Goal: Task Accomplishment & Management: Manage account settings

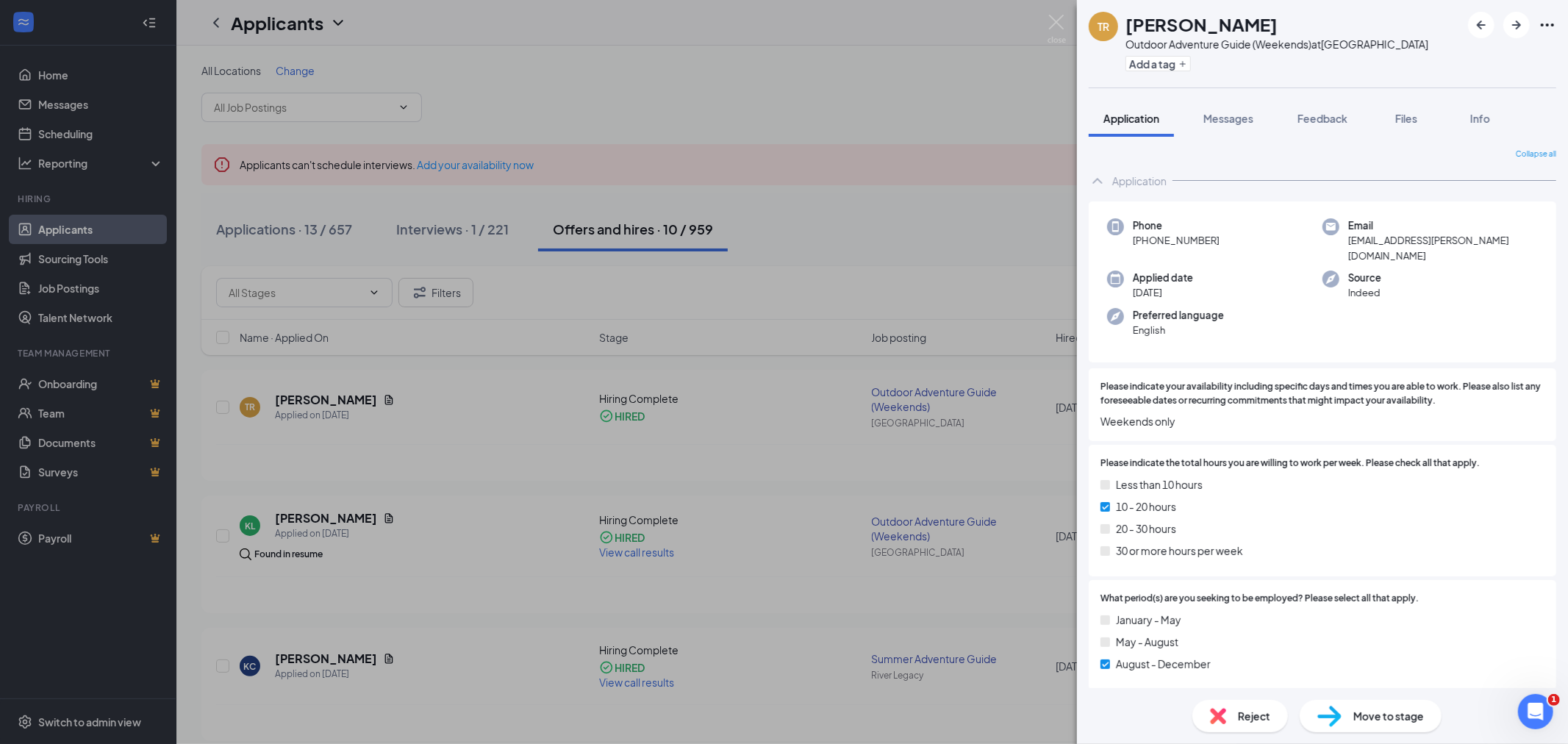
click at [1044, 18] on div "TR [PERSON_NAME] Outdoor Adventure Guide (Weekends) at [GEOGRAPHIC_DATA] Add a …" at bounding box center [784, 372] width 1568 height 744
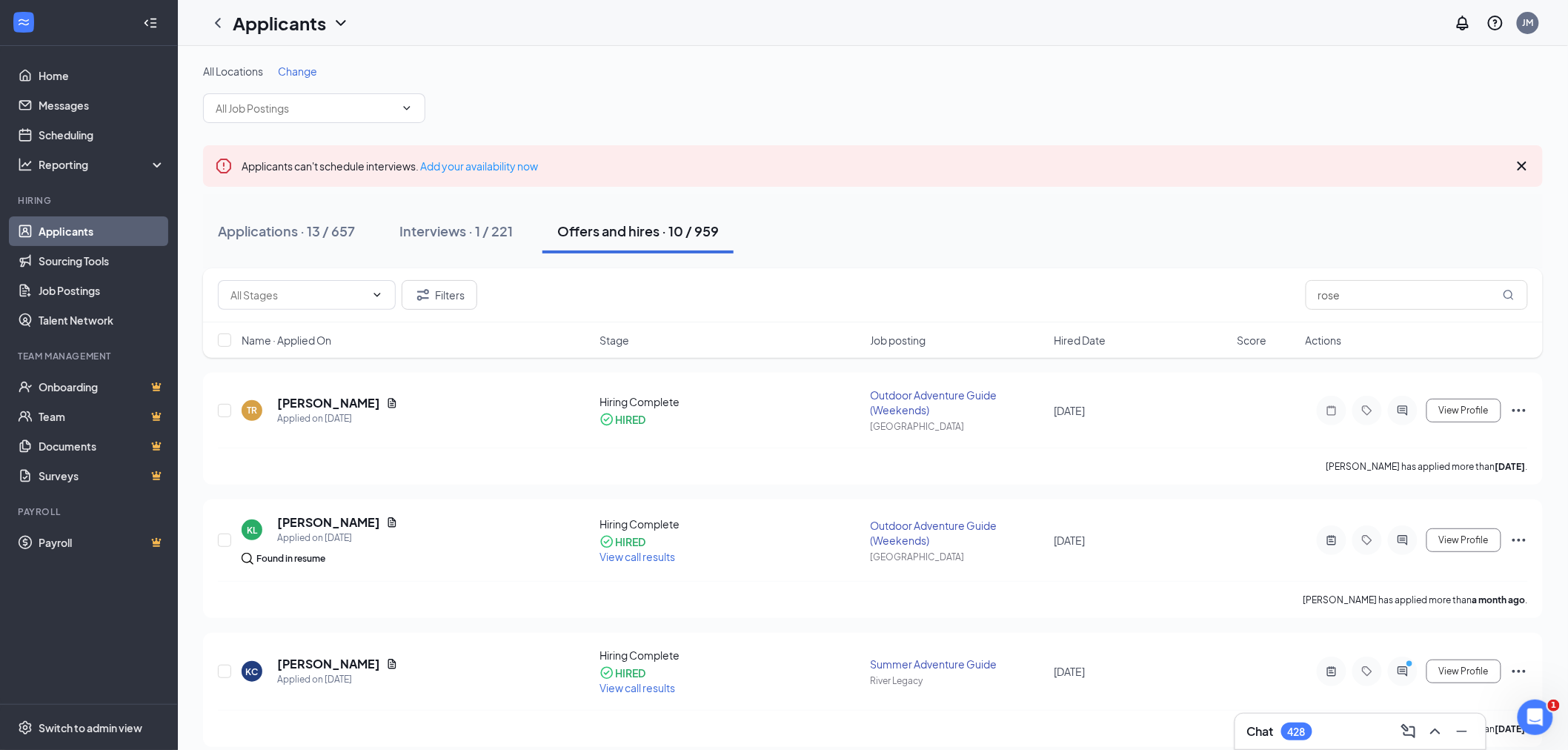
click at [1056, 19] on div "Applicants JM" at bounding box center [873, 22] width 1390 height 45
click at [1331, 304] on input "rose" at bounding box center [1416, 295] width 222 height 30
click at [1350, 293] on input "rose" at bounding box center [1416, 295] width 222 height 30
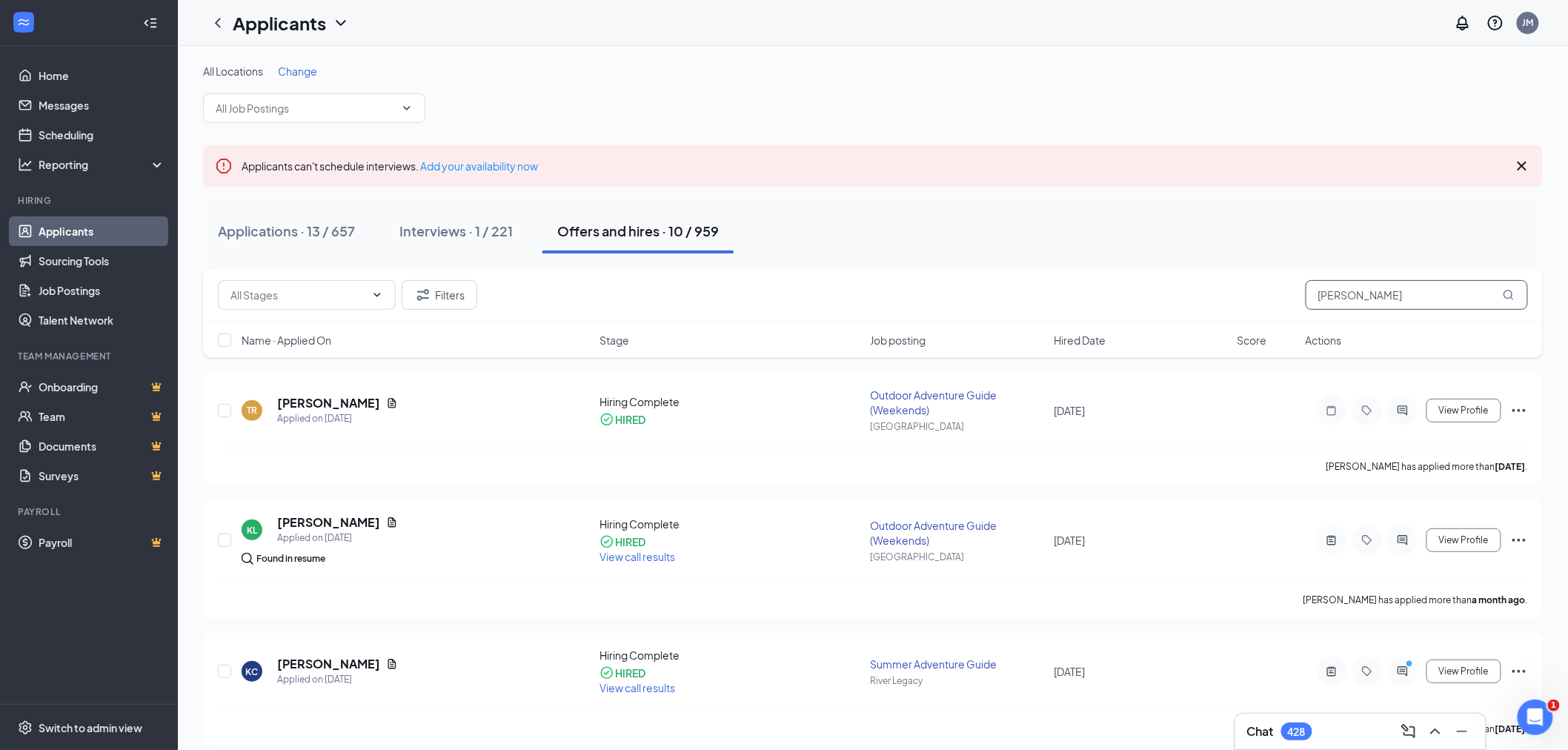
type input "[PERSON_NAME]"
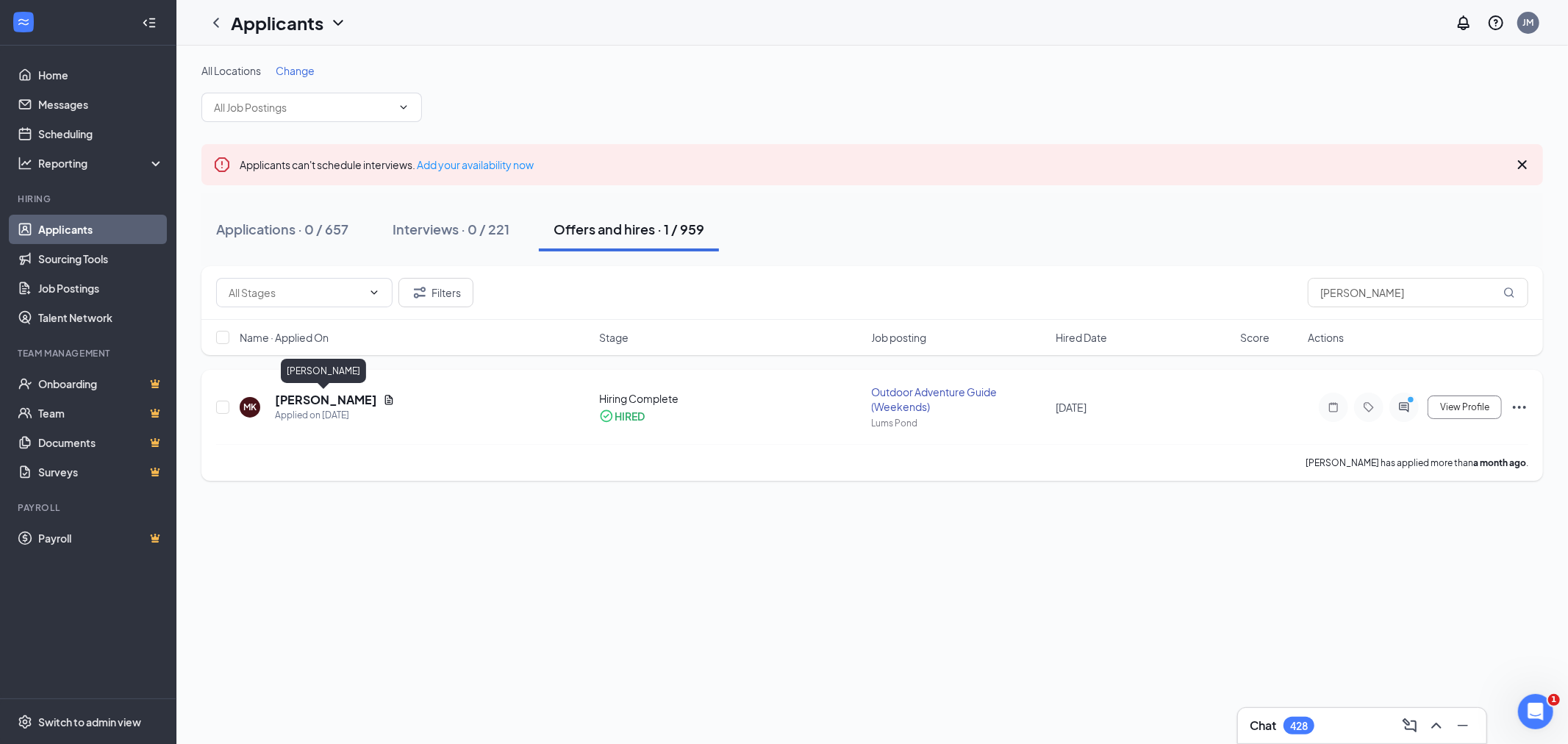
click at [338, 398] on h5 "[PERSON_NAME]" at bounding box center [326, 400] width 102 height 17
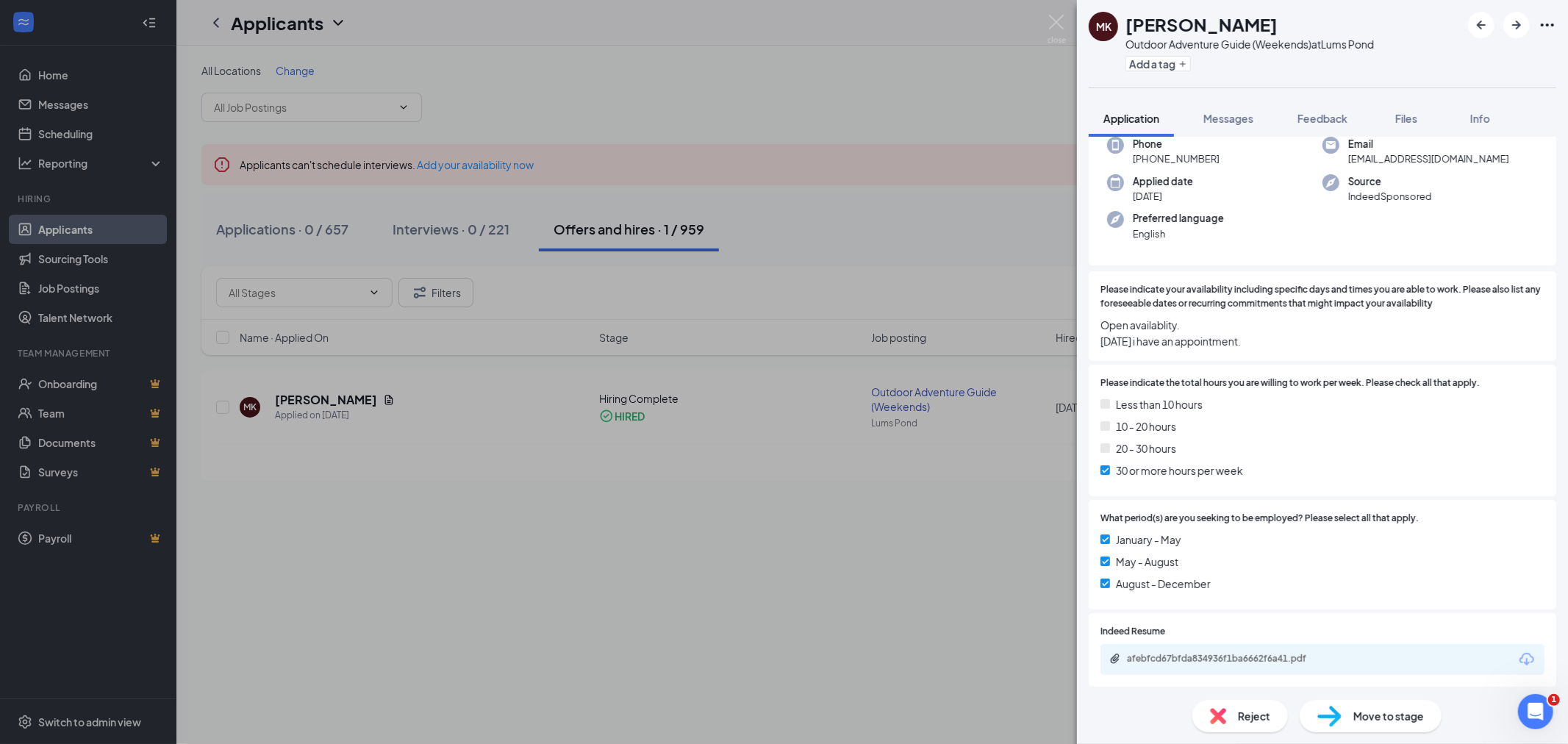
scroll to position [990, 0]
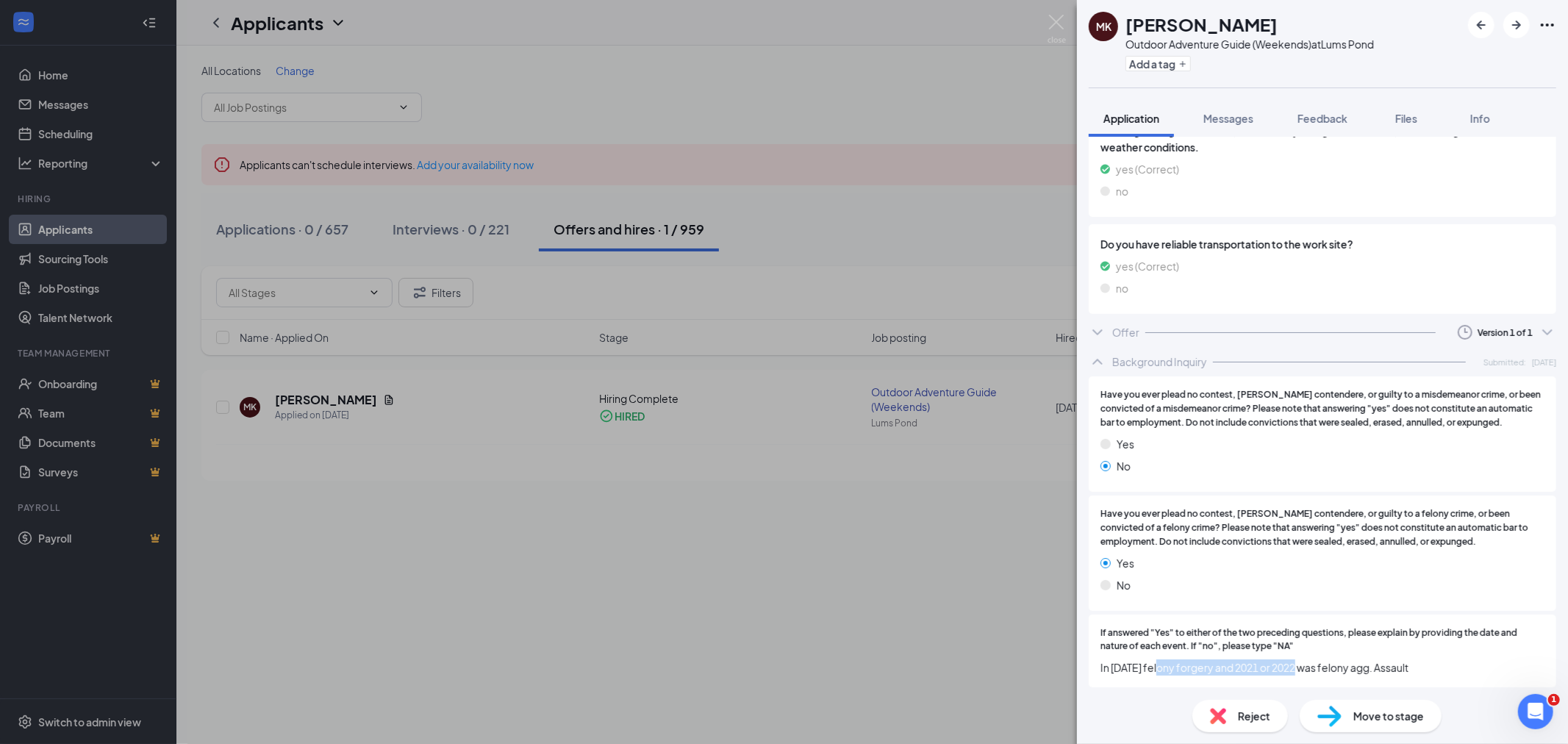
drag, startPoint x: 1163, startPoint y: 668, endPoint x: 1303, endPoint y: 664, distance: 140.1
click at [1303, 664] on span "In [DATE] felony forgery and 2021 or 2022 was felony agg. Assault" at bounding box center [1322, 668] width 444 height 17
click at [1304, 664] on span "In [DATE] felony forgery and 2021 or 2022 was felony agg. Assault" at bounding box center [1322, 668] width 444 height 17
drag, startPoint x: 1353, startPoint y: 664, endPoint x: 1166, endPoint y: 658, distance: 187.1
click at [1166, 659] on span "In [DATE] felony forgery and 2021 or 2022 was felony agg. Assault" at bounding box center [1322, 668] width 444 height 17
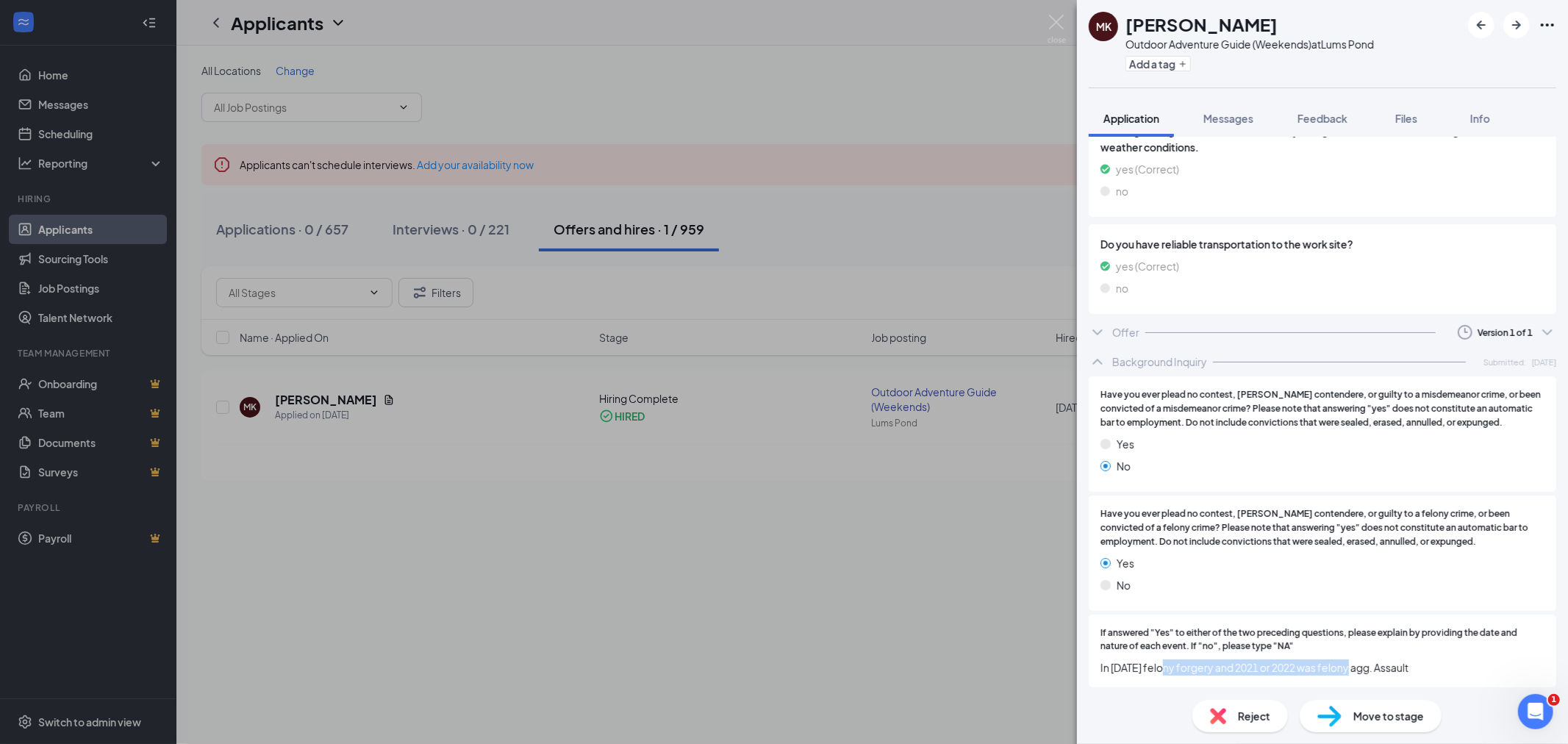
click at [1166, 659] on span "In [DATE] felony forgery and 2021 or 2022 was felony agg. Assault" at bounding box center [1322, 668] width 444 height 17
drag, startPoint x: 1142, startPoint y: 663, endPoint x: 1372, endPoint y: 665, distance: 230.0
click at [1372, 665] on span "In [DATE] felony forgery and 2021 or 2022 was felony agg. Assault" at bounding box center [1322, 668] width 444 height 17
drag, startPoint x: 1249, startPoint y: 661, endPoint x: 1127, endPoint y: 662, distance: 122.0
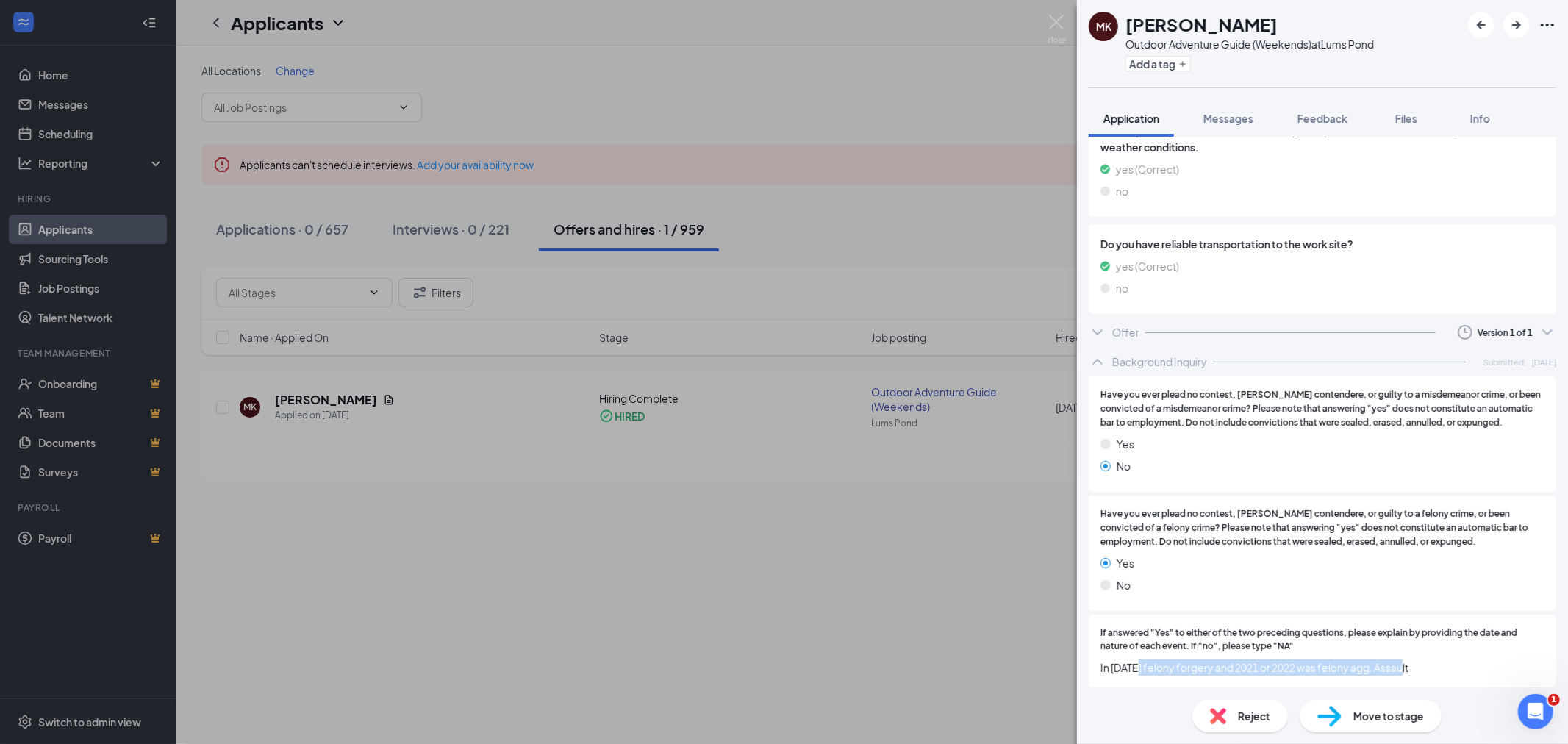
click at [1127, 662] on span "In [DATE] felony forgery and 2021 or 2022 was felony agg. Assault" at bounding box center [1322, 668] width 444 height 17
drag, startPoint x: 1114, startPoint y: 664, endPoint x: 1414, endPoint y: 670, distance: 300.1
click at [1414, 670] on span "In [DATE] felony forgery and 2021 or 2022 was felony agg. Assault" at bounding box center [1322, 668] width 444 height 17
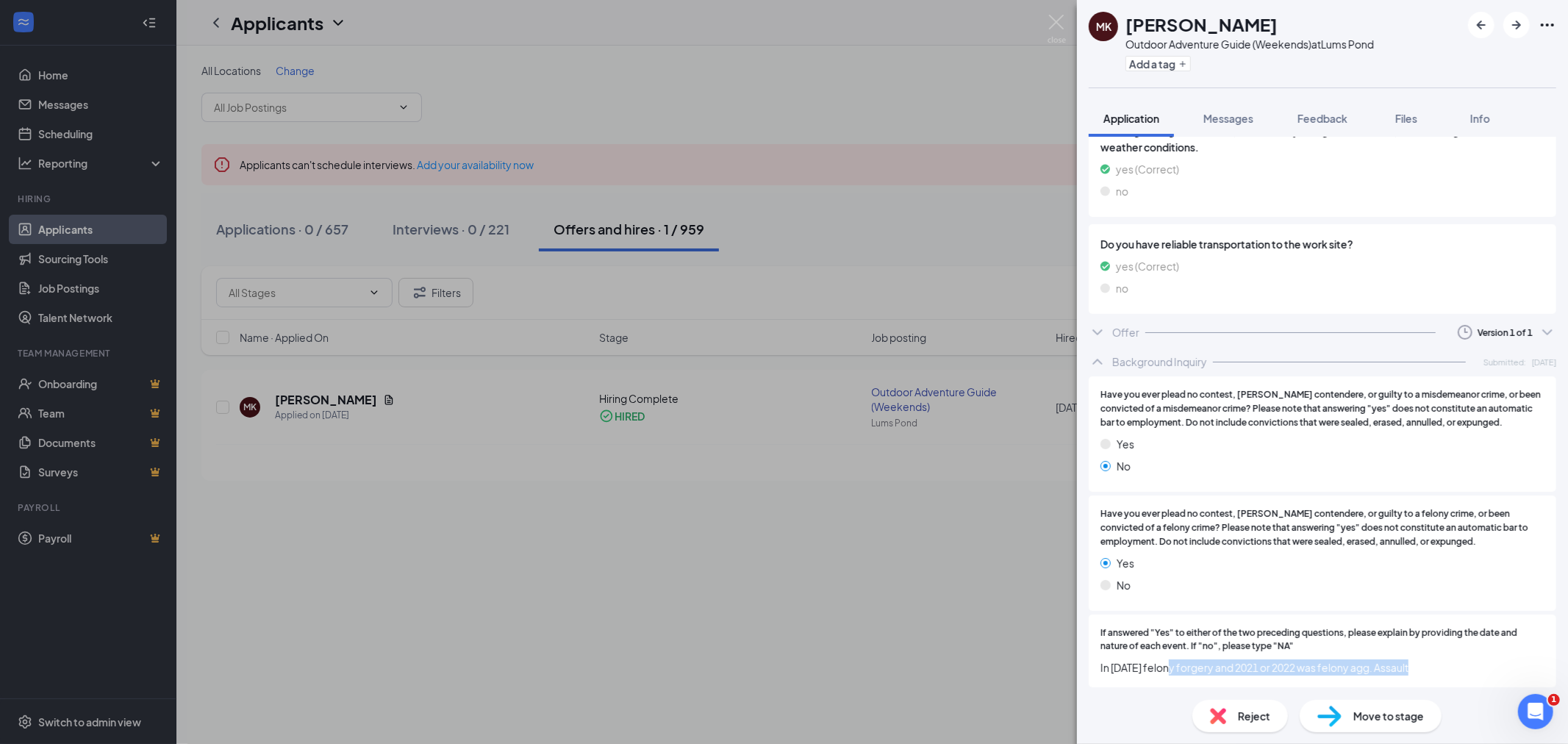
drag, startPoint x: 1414, startPoint y: 670, endPoint x: 1179, endPoint y: 668, distance: 235.0
click at [1179, 668] on span "In [DATE] felony forgery and 2021 or 2022 was felony agg. Assault" at bounding box center [1322, 668] width 444 height 17
click at [1179, 667] on span "In [DATE] felony forgery and 2021 or 2022 was felony agg. Assault" at bounding box center [1322, 668] width 444 height 17
click at [1046, 665] on div "MK [PERSON_NAME] Outdoor Adventure Guide (Weekends) at [GEOGRAPHIC_DATA] Add a …" at bounding box center [784, 372] width 1568 height 744
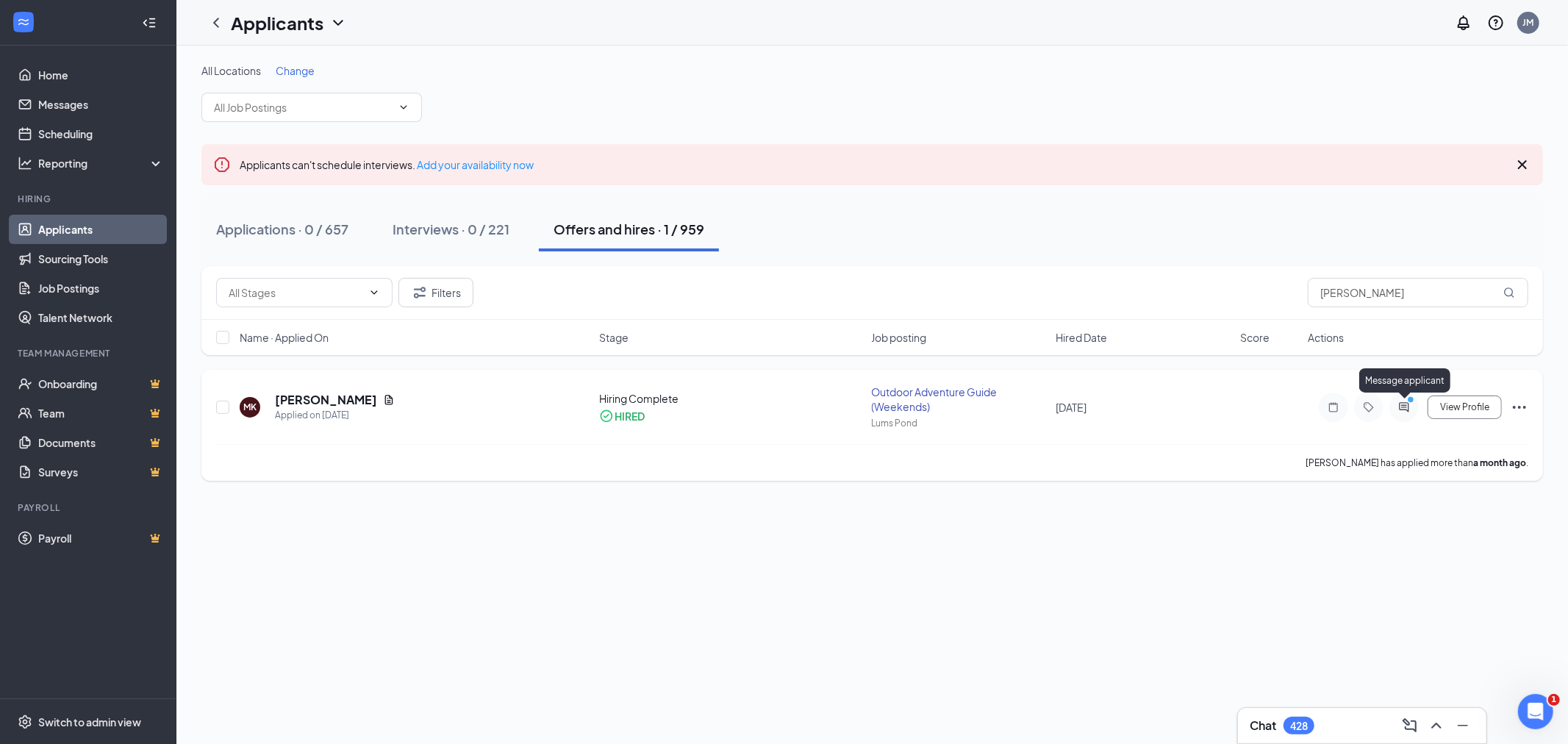
click at [1401, 402] on icon "ActiveChat" at bounding box center [1403, 407] width 17 height 12
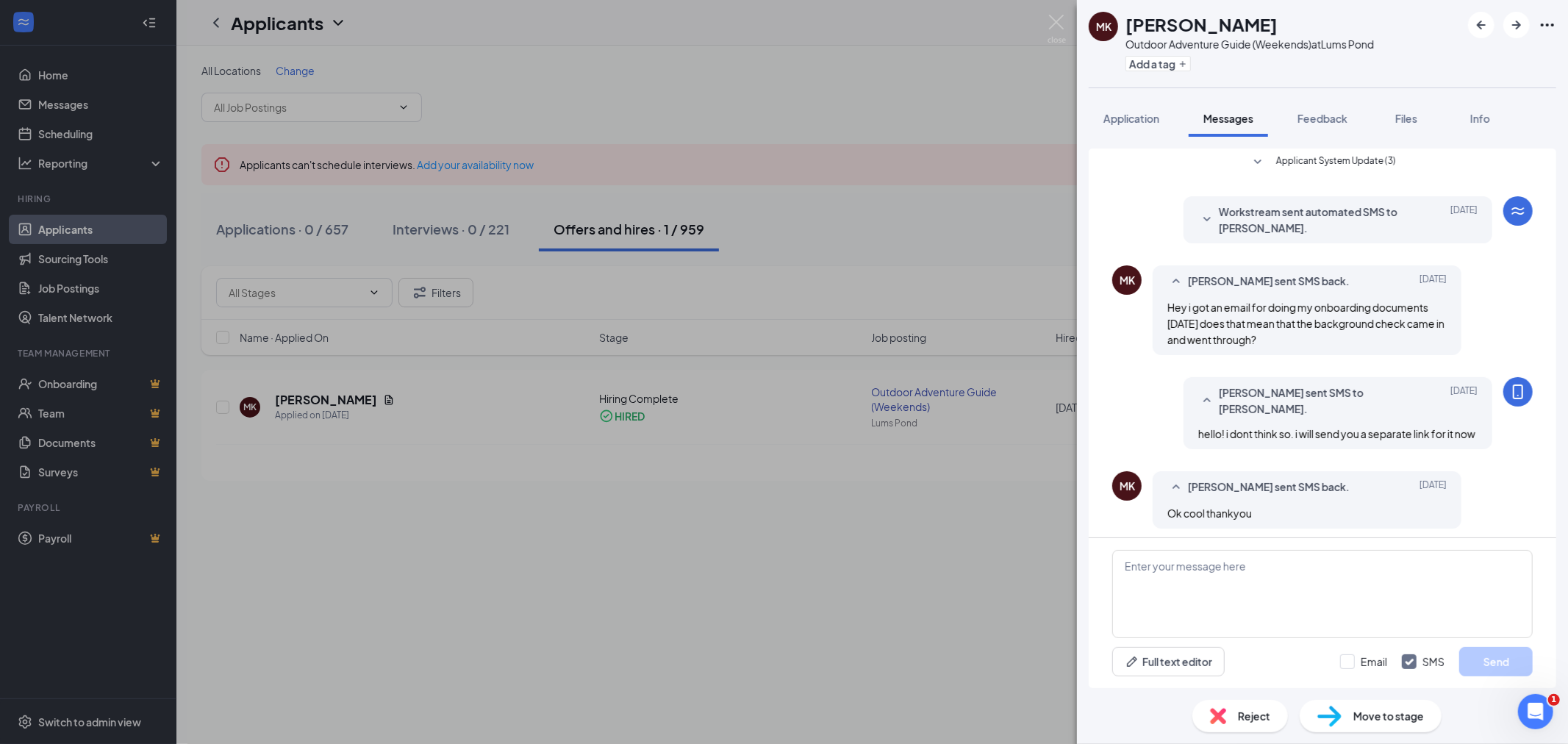
scroll to position [250, 0]
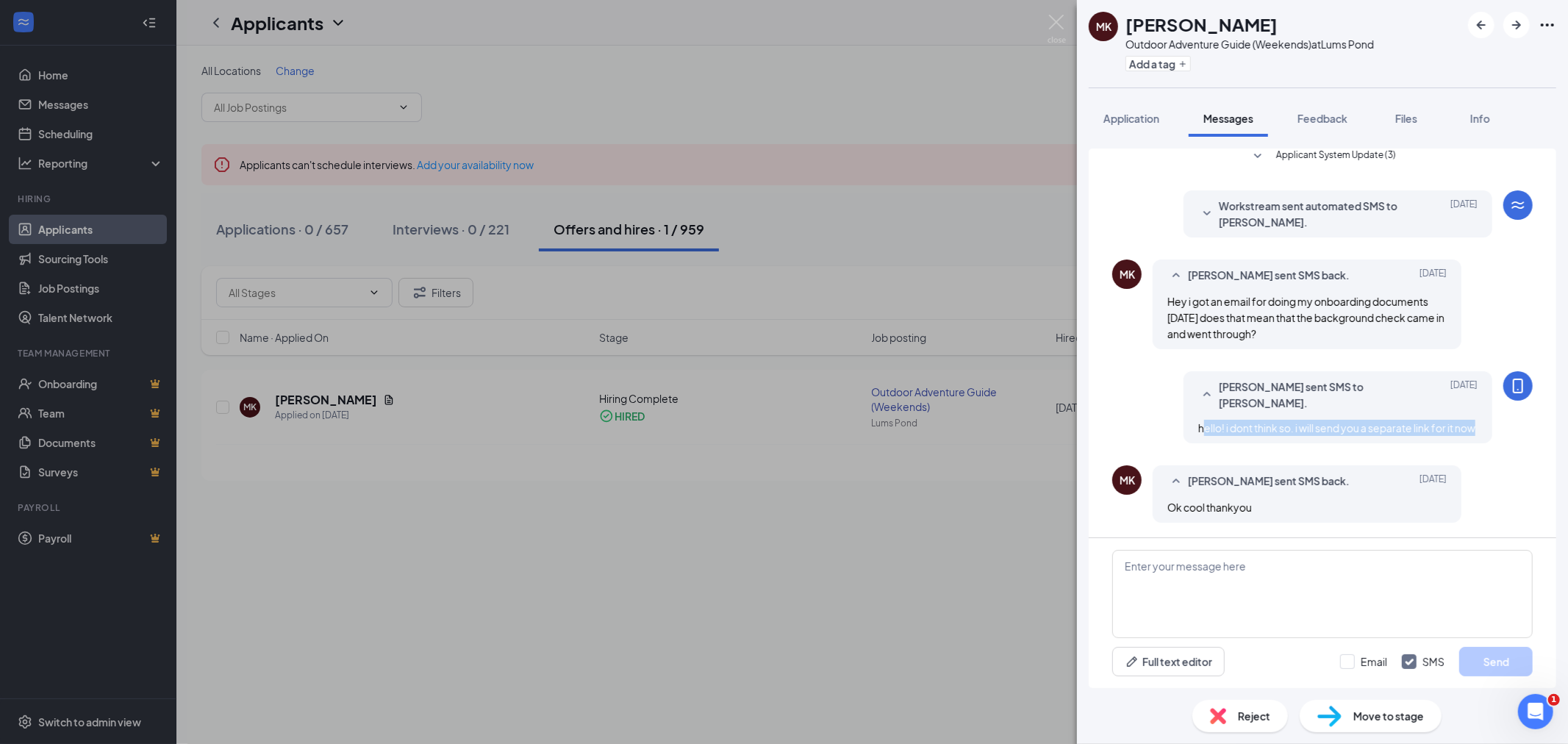
drag, startPoint x: 1269, startPoint y: 424, endPoint x: 1194, endPoint y: 413, distance: 75.8
click at [1198, 420] on div "hello! i dont think so. i will send you a separate link for it now" at bounding box center [1337, 428] width 279 height 17
click at [1198, 421] on span "hello! i dont think so. i will send you a separate link for it now" at bounding box center [1336, 427] width 277 height 13
drag, startPoint x: 1194, startPoint y: 413, endPoint x: 1225, endPoint y: 424, distance: 32.9
click at [1225, 424] on div "hello! i dont think so. i will send you a separate link for it now" at bounding box center [1337, 428] width 279 height 17
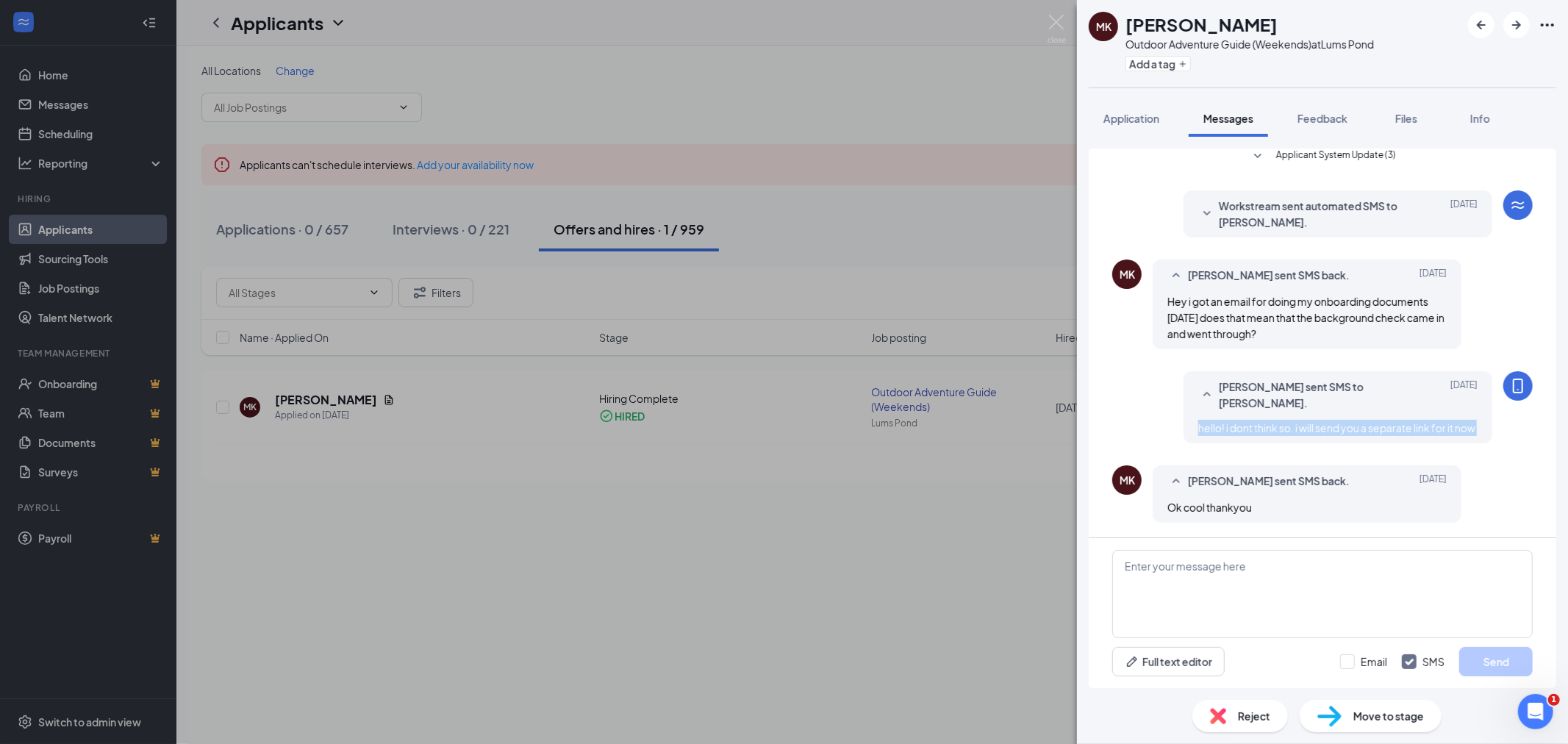
click at [1225, 427] on div "hello! i dont think so. i will send you a separate link for it now" at bounding box center [1337, 428] width 279 height 17
drag, startPoint x: 1225, startPoint y: 427, endPoint x: 1186, endPoint y: 407, distance: 43.8
click at [1198, 420] on div "hello! i dont think so. i will send you a separate link for it now" at bounding box center [1337, 428] width 279 height 17
click at [1198, 421] on span "hello! i dont think so. i will send you a separate link for it now" at bounding box center [1336, 427] width 277 height 13
drag, startPoint x: 1186, startPoint y: 407, endPoint x: 1217, endPoint y: 424, distance: 35.4
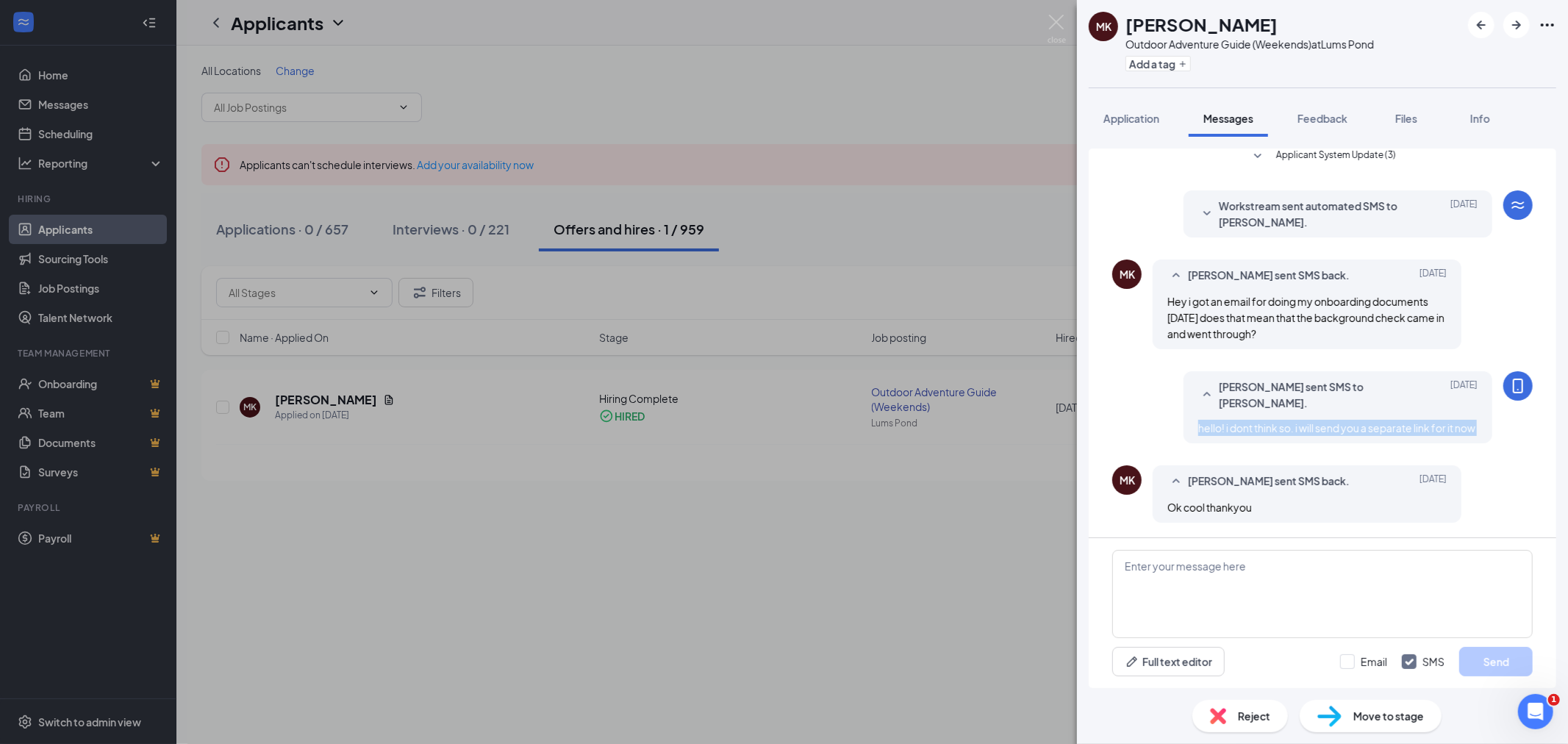
click at [1217, 424] on div "hello! i dont think so. i will send you a separate link for it now" at bounding box center [1337, 428] width 279 height 17
drag, startPoint x: 1217, startPoint y: 424, endPoint x: 1191, endPoint y: 414, distance: 27.9
click at [1198, 420] on div "hello! i dont think so. i will send you a separate link for it now" at bounding box center [1337, 428] width 279 height 17
click at [1198, 421] on span "hello! i dont think so. i will send you a separate link for it now" at bounding box center [1336, 427] width 277 height 13
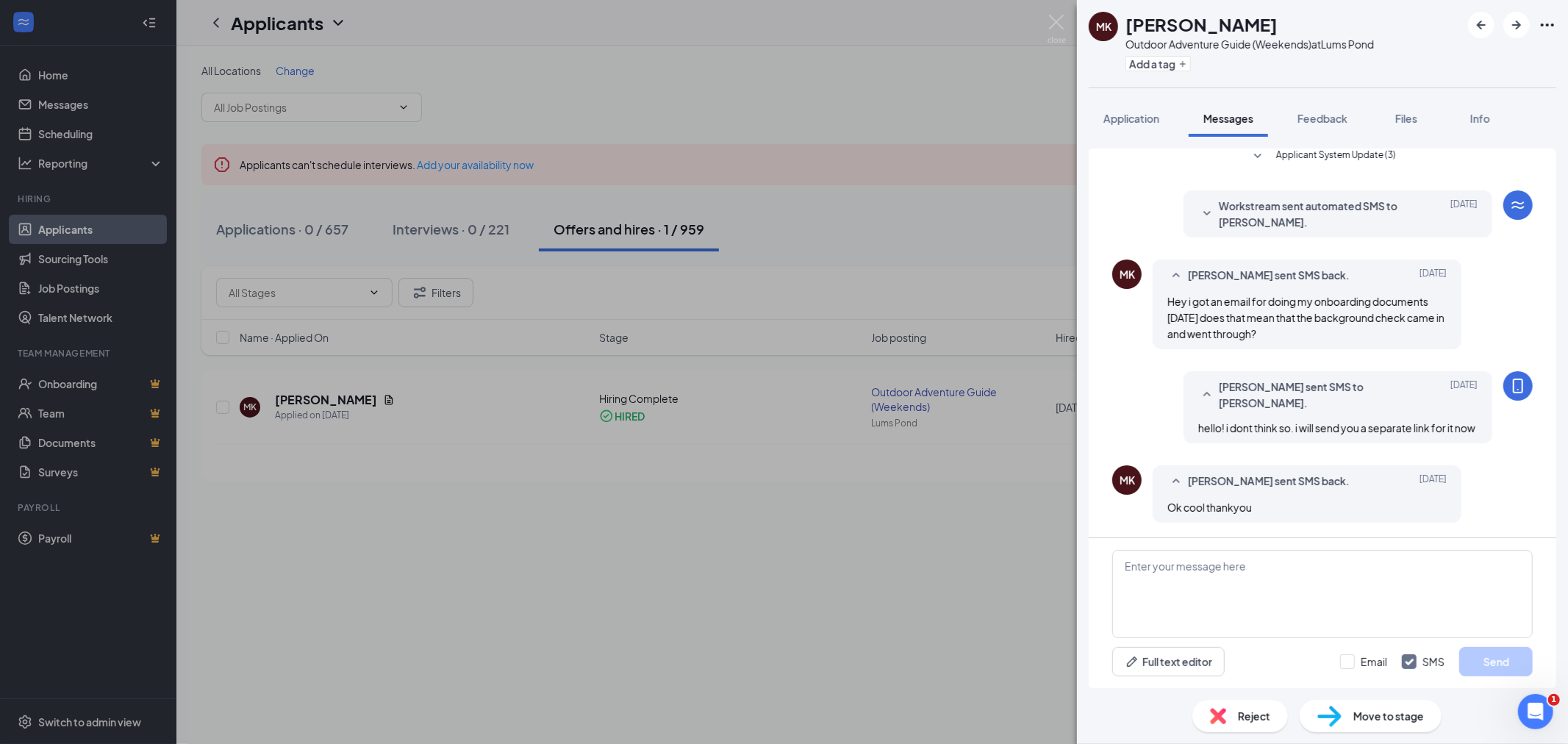
scroll to position [250, 0]
drag, startPoint x: 1220, startPoint y: 427, endPoint x: 1184, endPoint y: 417, distance: 37.4
click at [1184, 417] on div "[PERSON_NAME] sent SMS to [PERSON_NAME]. [DATE] hello! i dont think so. i will …" at bounding box center [1337, 407] width 308 height 72
drag, startPoint x: 1184, startPoint y: 417, endPoint x: 1214, endPoint y: 430, distance: 32.7
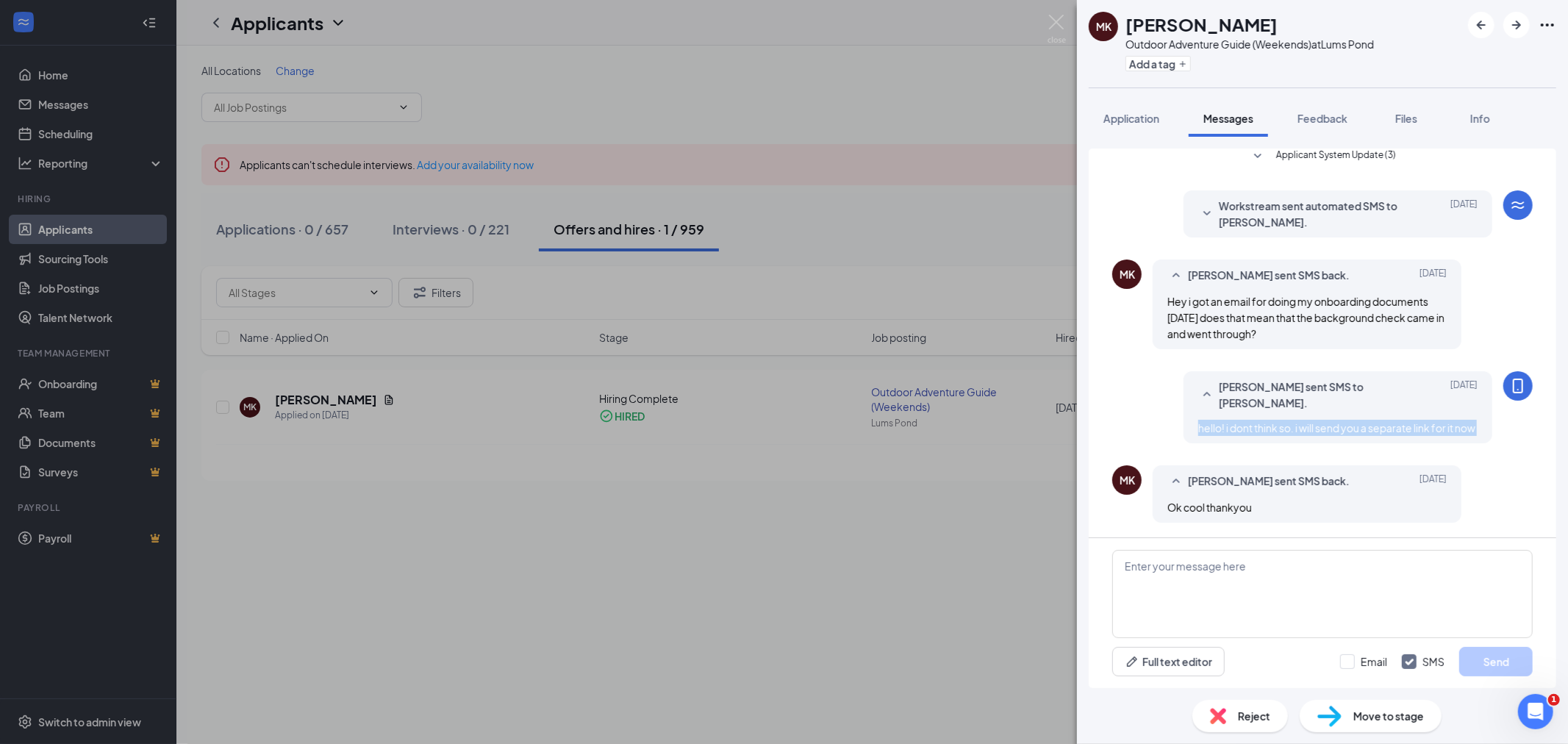
click at [1214, 430] on div "[PERSON_NAME] sent SMS to [PERSON_NAME]. [DATE] hello! i dont think so. i will …" at bounding box center [1337, 407] width 308 height 72
click at [1214, 430] on div "hello! i dont think so. i will send you a separate link for it now" at bounding box center [1337, 428] width 279 height 17
